Goal: Transaction & Acquisition: Purchase product/service

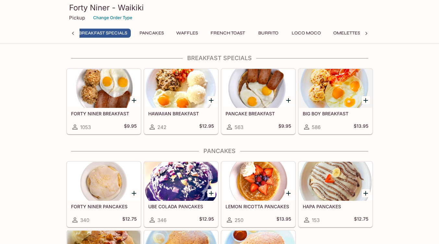
scroll to position [0, 3]
click at [133, 101] on icon "Add FORTY NINER BREAKFAST" at bounding box center [134, 100] width 8 height 8
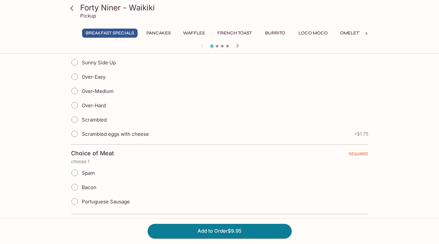
scroll to position [164, 0]
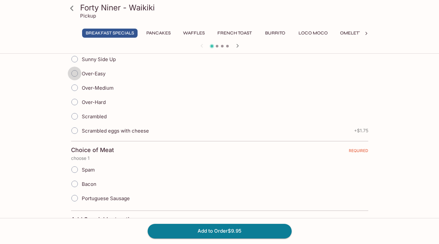
click at [75, 74] on input "Over-Easy" at bounding box center [75, 74] width 14 height 14
radio input "true"
click at [76, 200] on input "Portuguese Sausage" at bounding box center [75, 198] width 14 height 14
radio input "true"
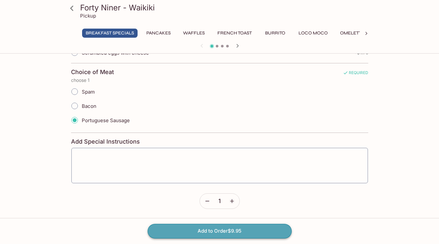
click at [182, 229] on button "Add to Order $9.95" at bounding box center [220, 231] width 144 height 14
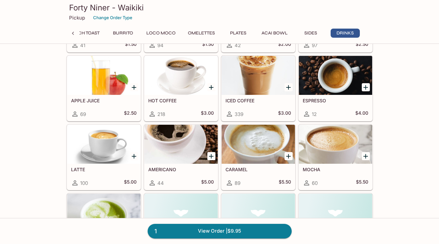
scroll to position [1420, 0]
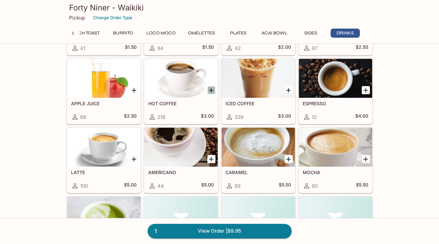
click at [213, 91] on icon "Add HOT COFFEE" at bounding box center [211, 90] width 8 height 8
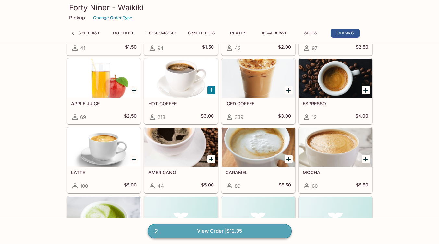
click at [259, 234] on link "2 View Order | $12.95" at bounding box center [220, 231] width 144 height 14
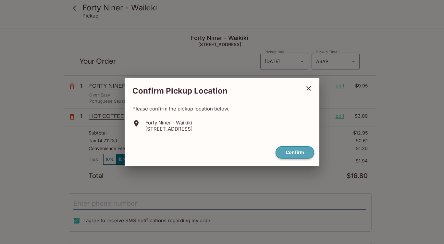
click at [301, 151] on button "Confirm" at bounding box center [295, 152] width 39 height 13
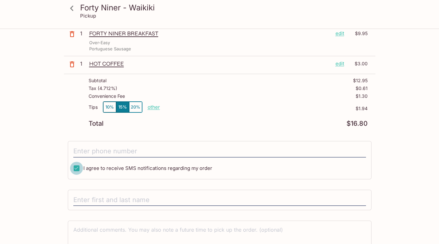
click at [79, 168] on input "I agree to receive SMS notifications regarding my order" at bounding box center [76, 168] width 13 height 13
checkbox input "false"
click at [99, 152] on input "tel" at bounding box center [219, 151] width 293 height 12
type input "[PHONE_NUMBER]"
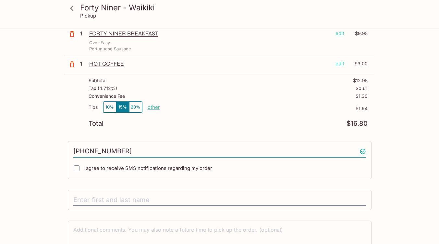
scroll to position [89, 0]
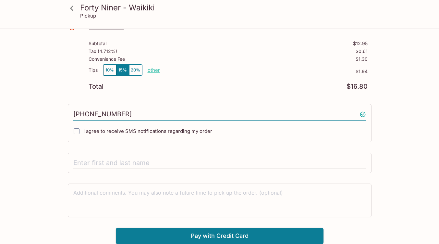
click at [99, 157] on input "text" at bounding box center [219, 163] width 293 height 12
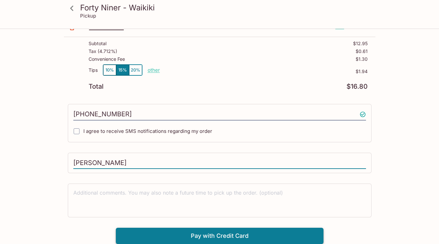
type input "[PERSON_NAME]"
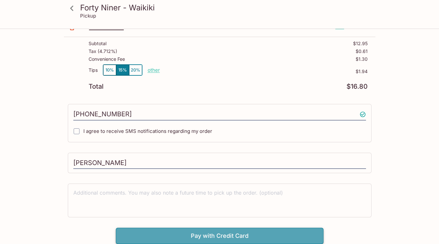
click at [227, 232] on button "Pay with Credit Card" at bounding box center [220, 236] width 208 height 16
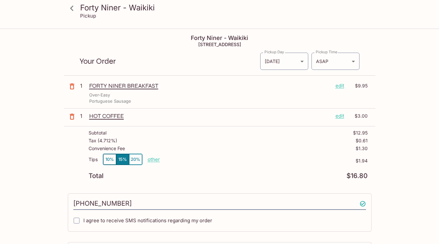
scroll to position [187, 0]
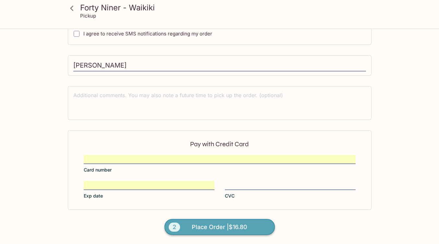
click at [245, 221] on button "2 Place Order | $16.80" at bounding box center [220, 227] width 110 height 16
